Goal: Task Accomplishment & Management: Manage account settings

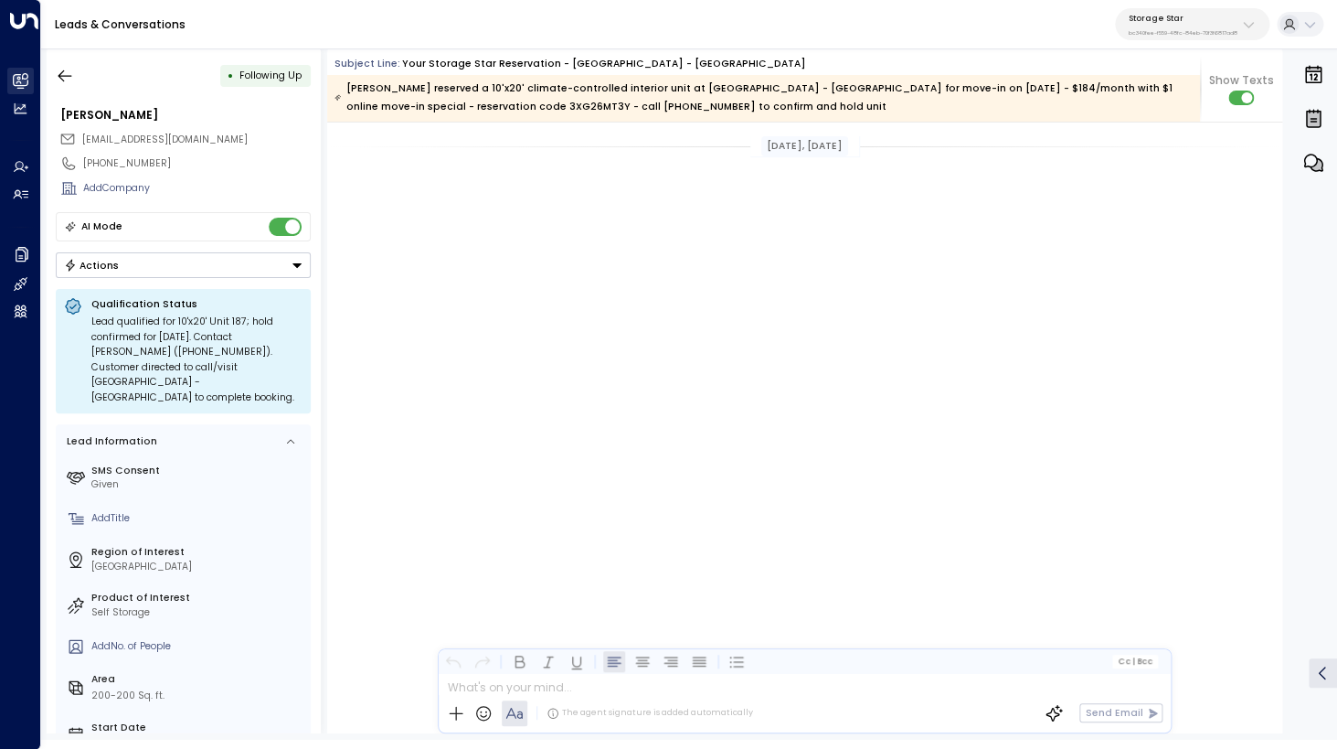
scroll to position [1748, 0]
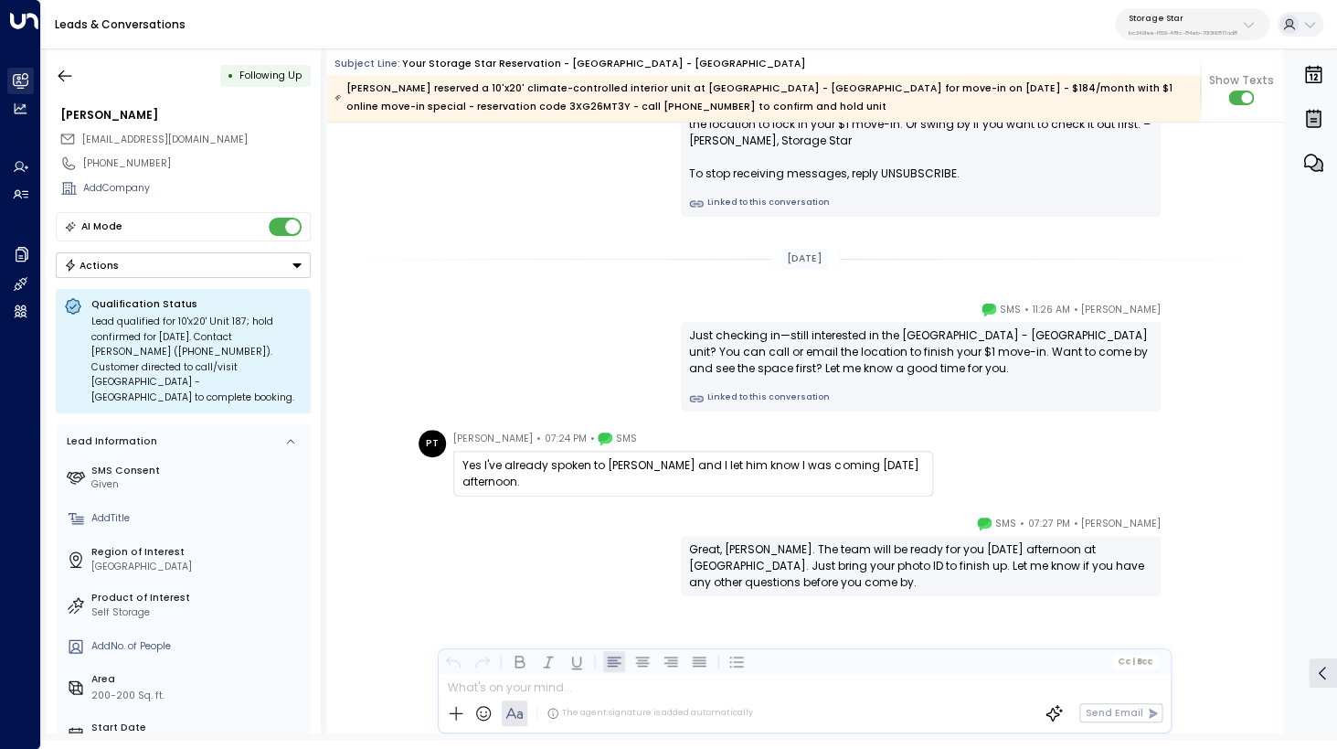
click at [25, 80] on icon at bounding box center [20, 79] width 15 height 11
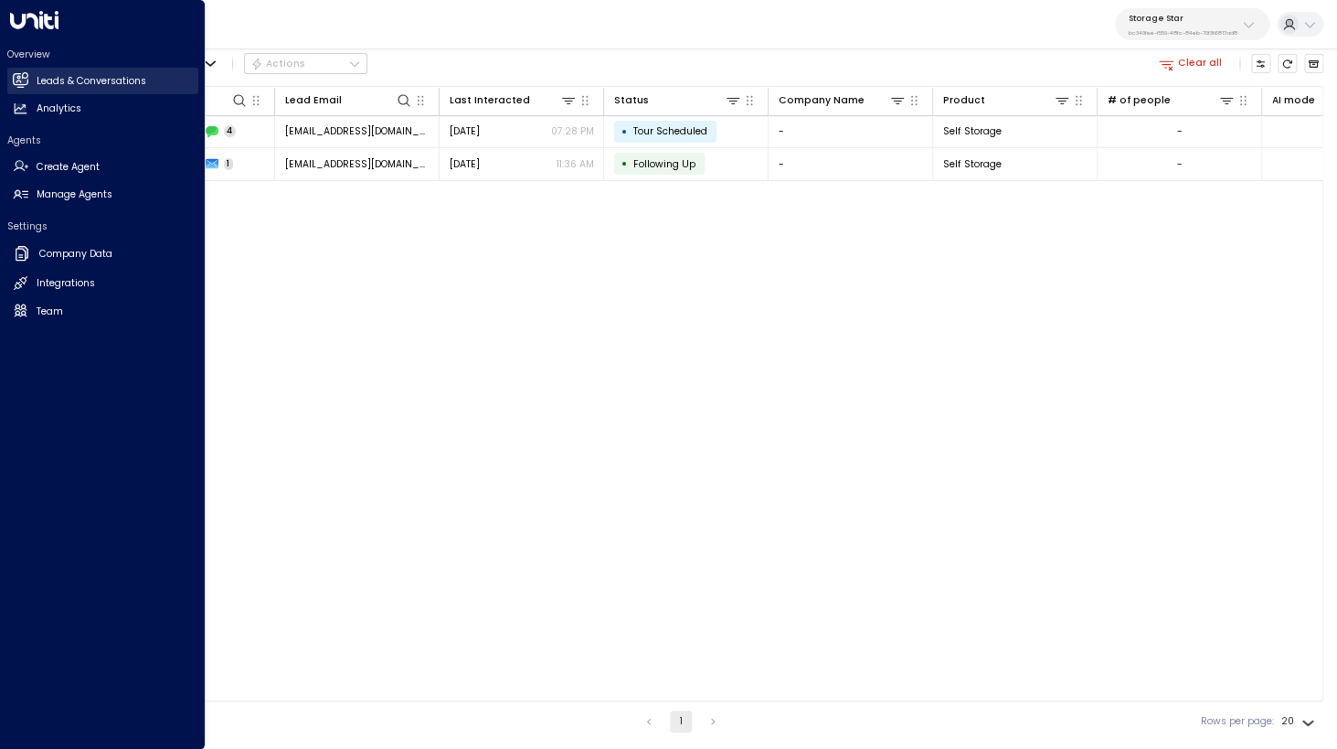
click at [25, 80] on icon at bounding box center [20, 79] width 15 height 11
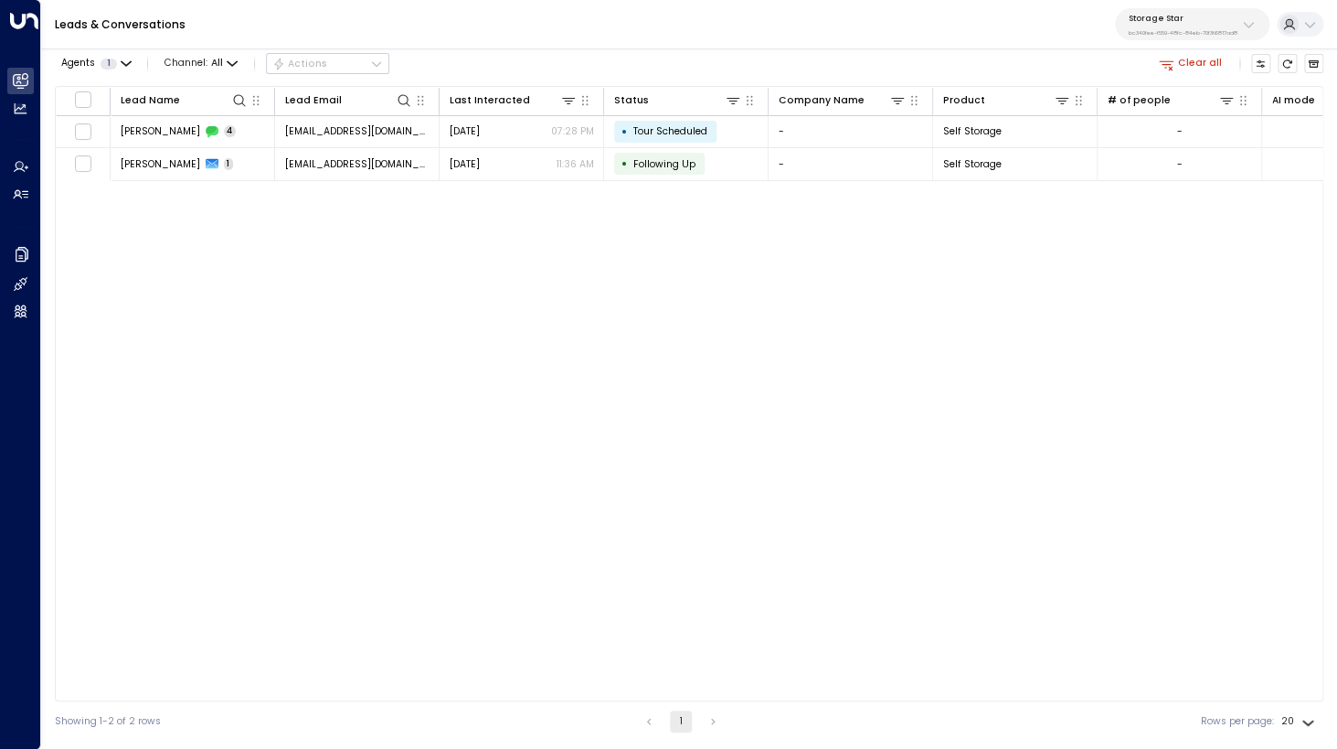
click at [1196, 63] on button "Clear all" at bounding box center [1190, 63] width 75 height 19
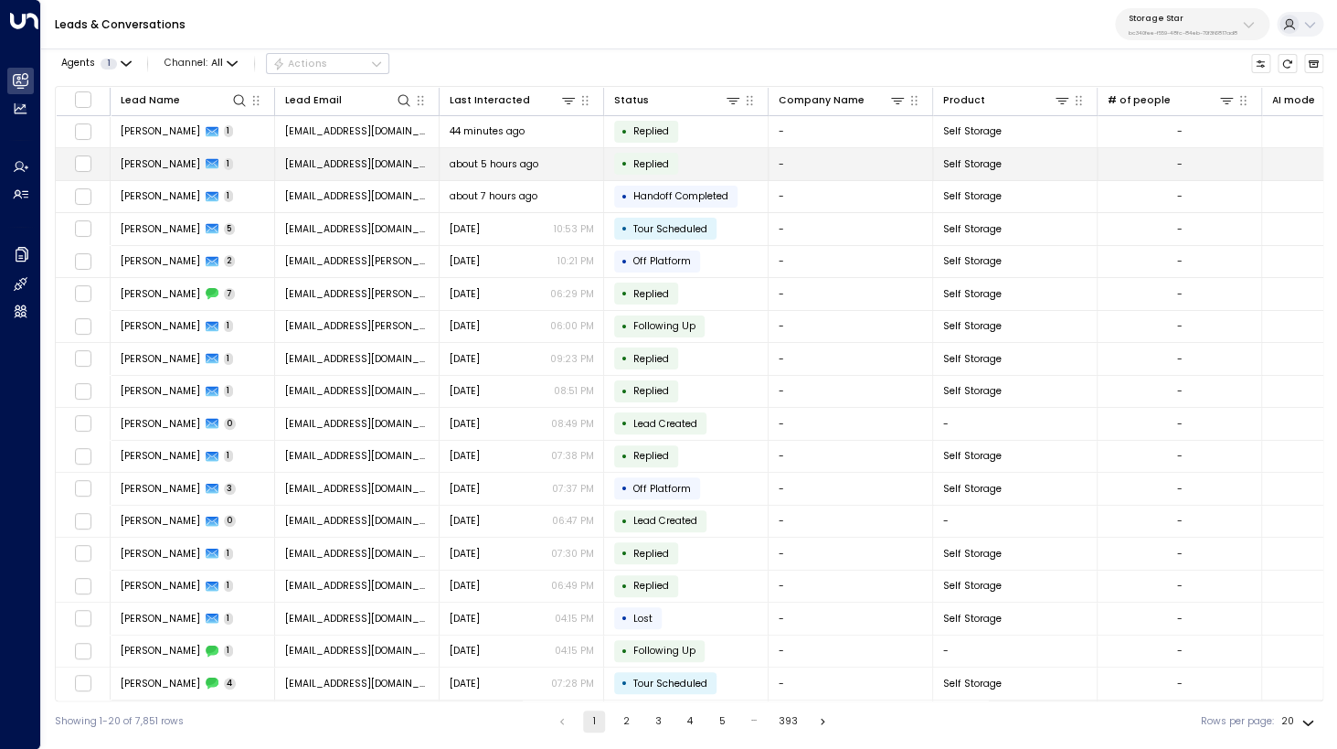
click at [174, 167] on span "[PERSON_NAME]" at bounding box center [161, 164] width 80 height 14
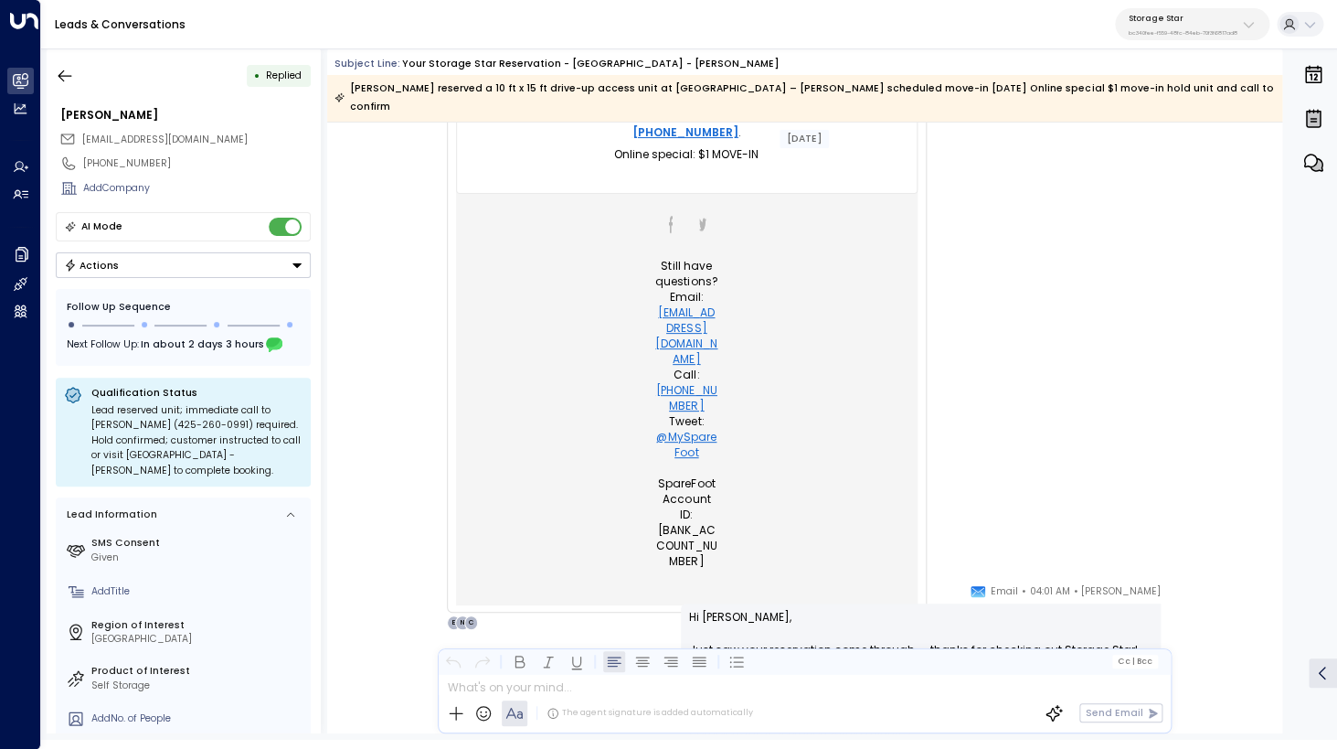
scroll to position [1191, 0]
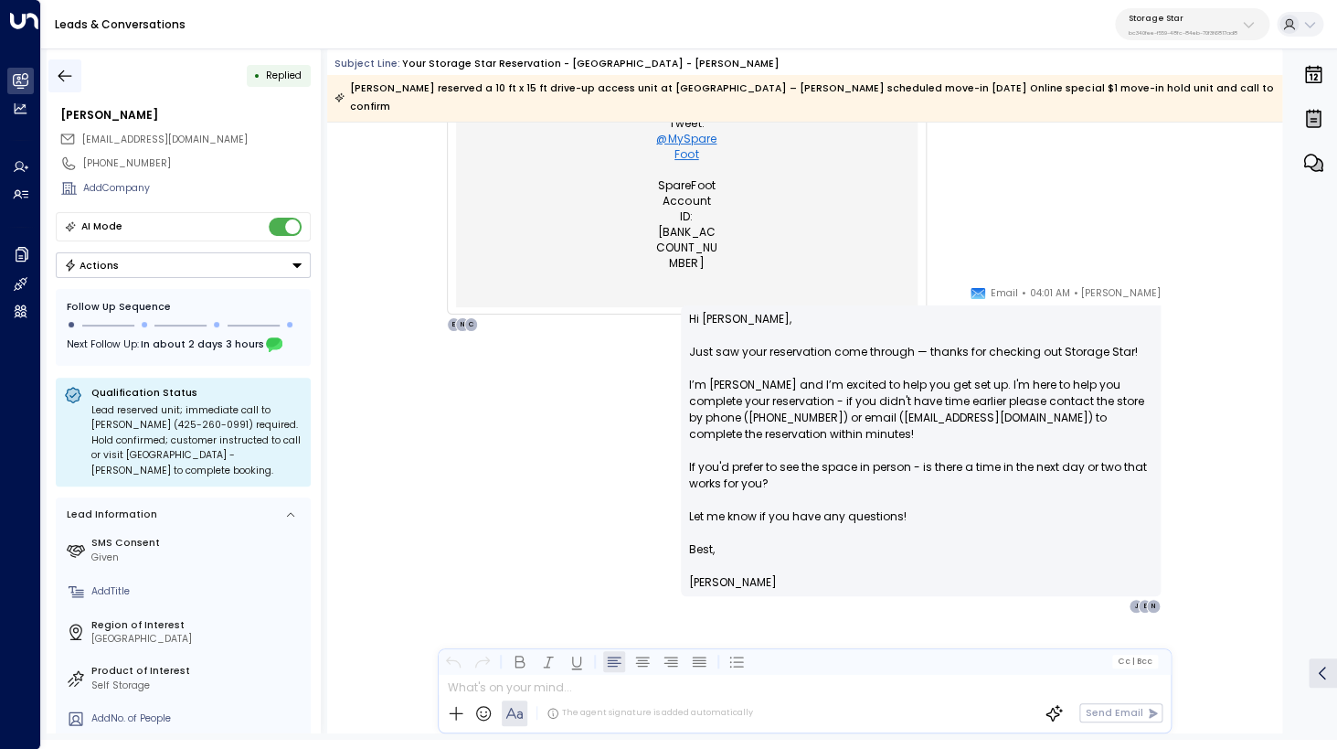
click at [62, 76] on icon "button" at bounding box center [65, 75] width 14 height 12
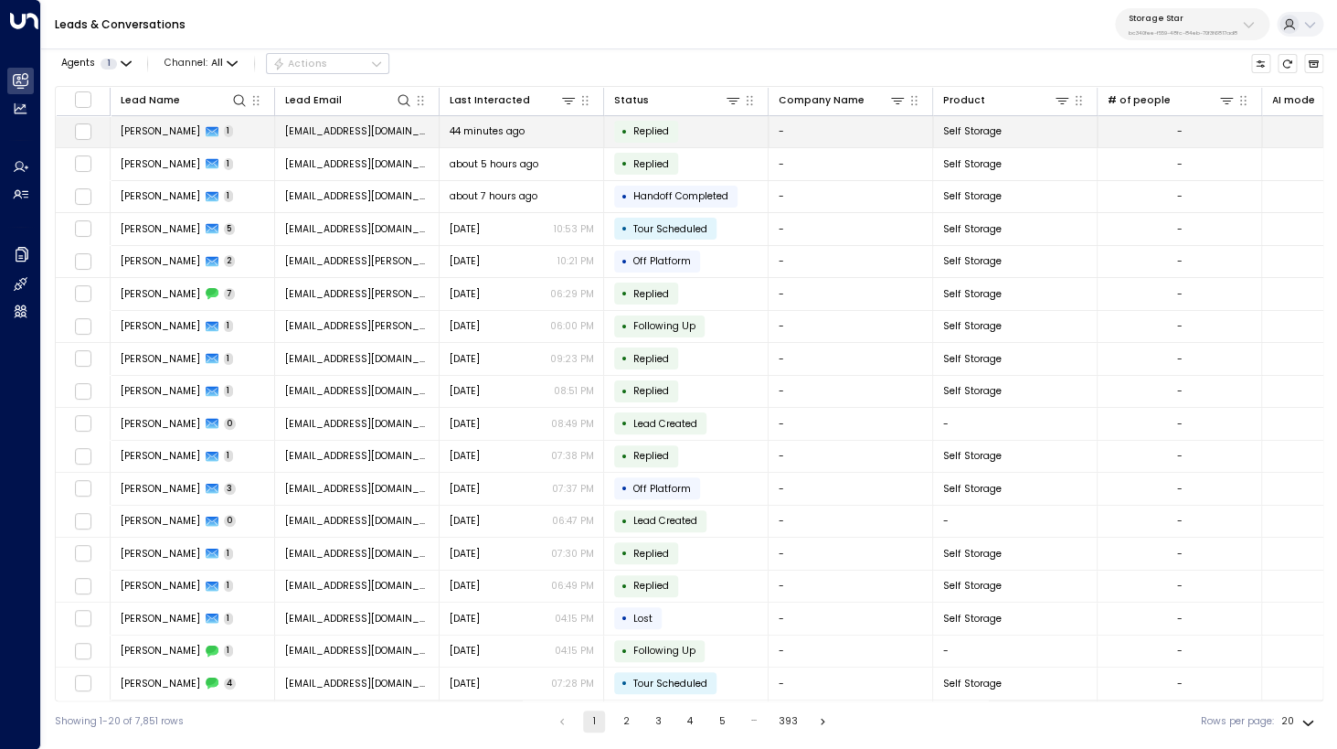
click at [173, 133] on span "[PERSON_NAME]" at bounding box center [161, 131] width 80 height 14
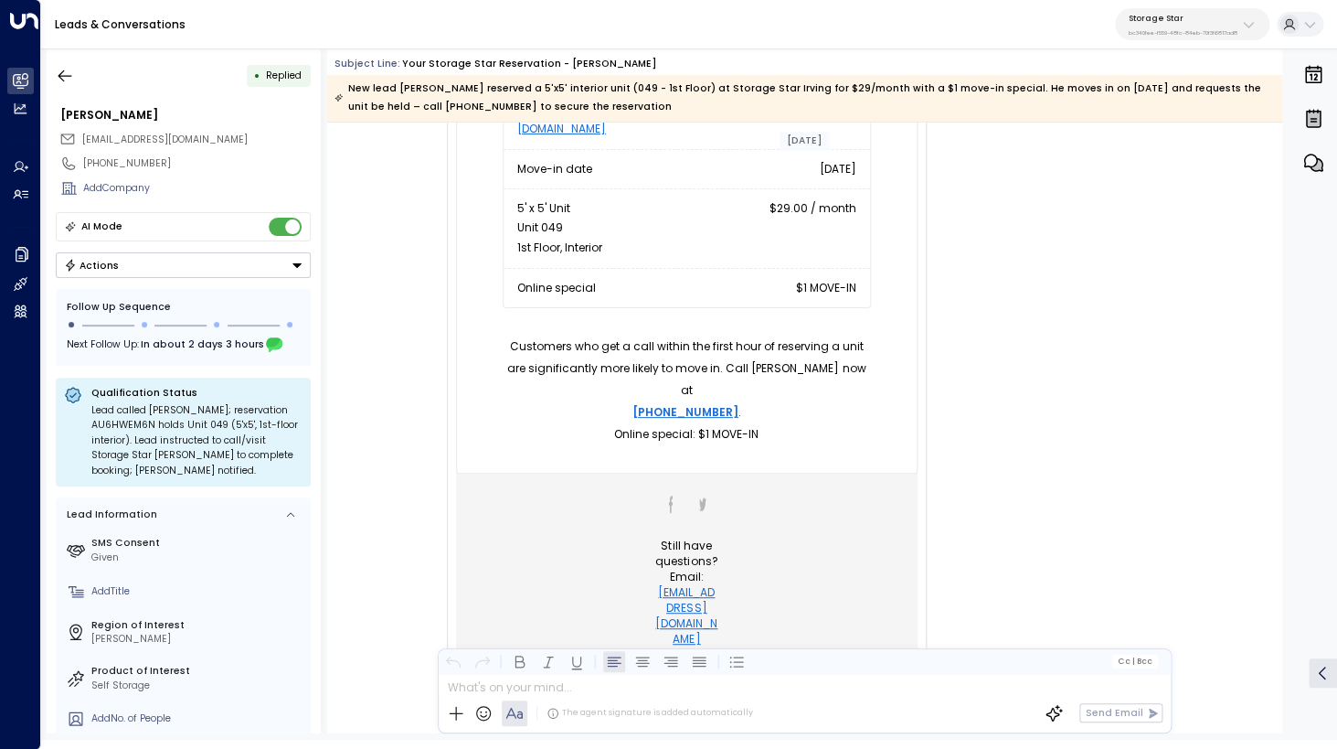
scroll to position [1222, 0]
